Goal: Navigation & Orientation: Go to known website

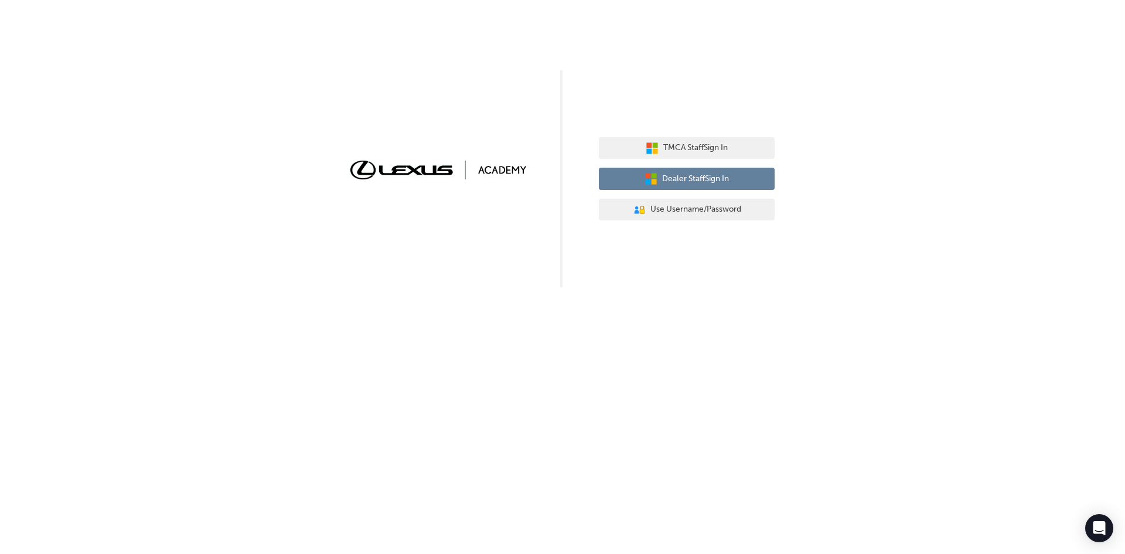
click at [665, 180] on span "Dealer Staff Sign In" at bounding box center [695, 178] width 67 height 13
